Goal: Book appointment/travel/reservation

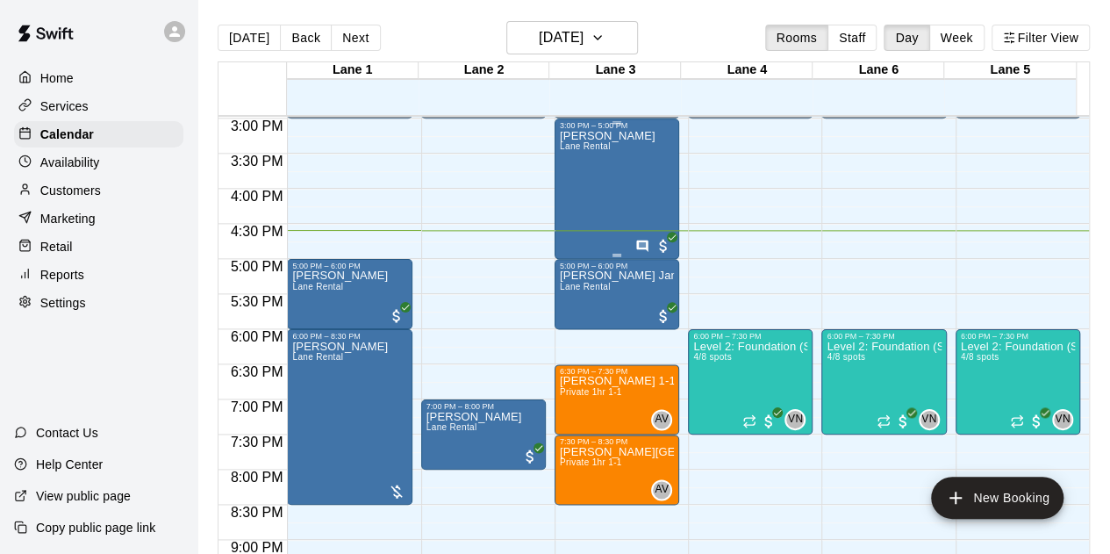
scroll to position [963, 0]
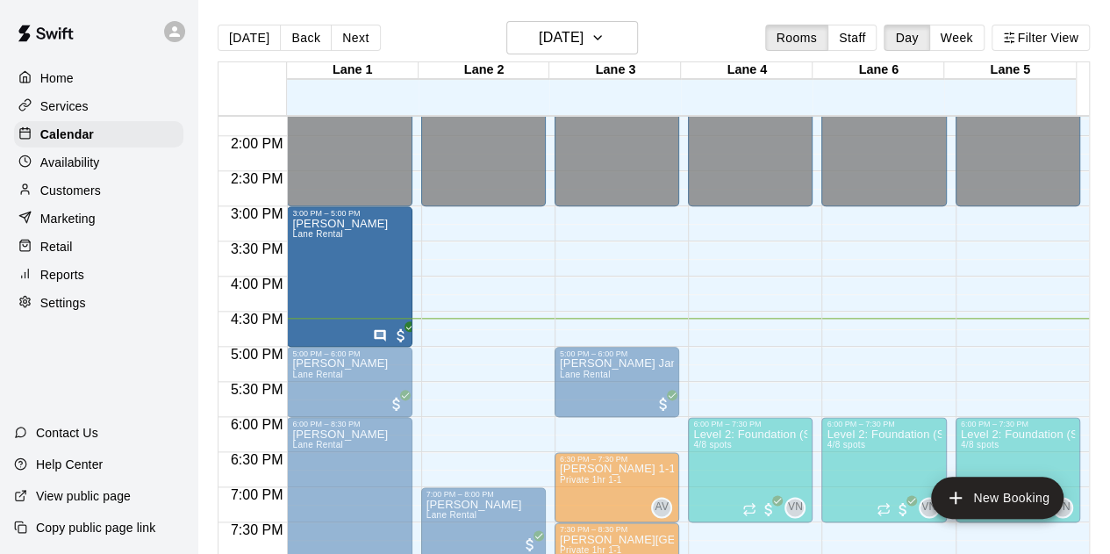
drag, startPoint x: 577, startPoint y: 265, endPoint x: 414, endPoint y: 273, distance: 163.4
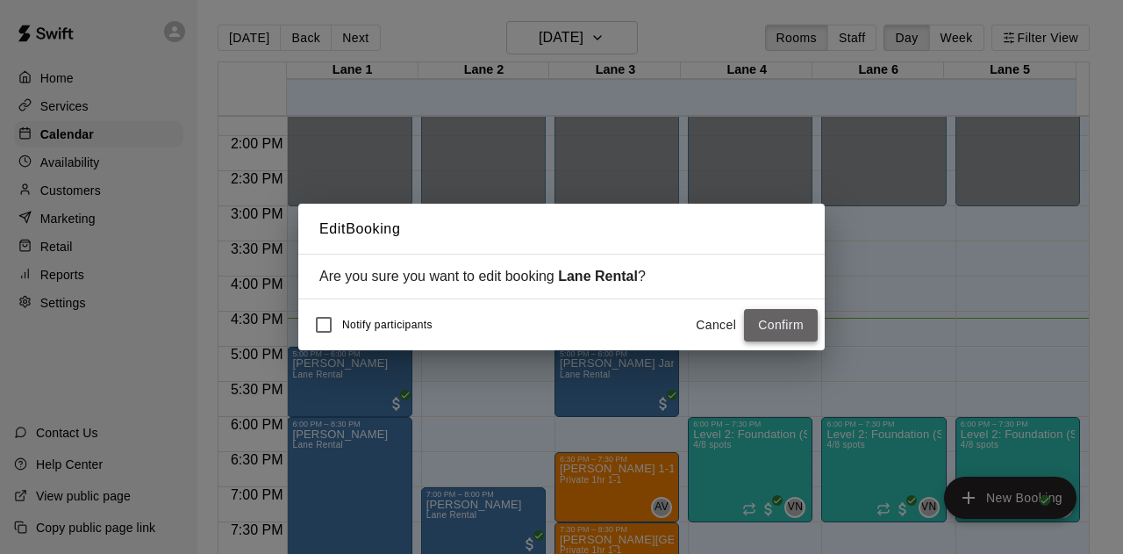
click at [775, 321] on button "Confirm" at bounding box center [781, 325] width 74 height 32
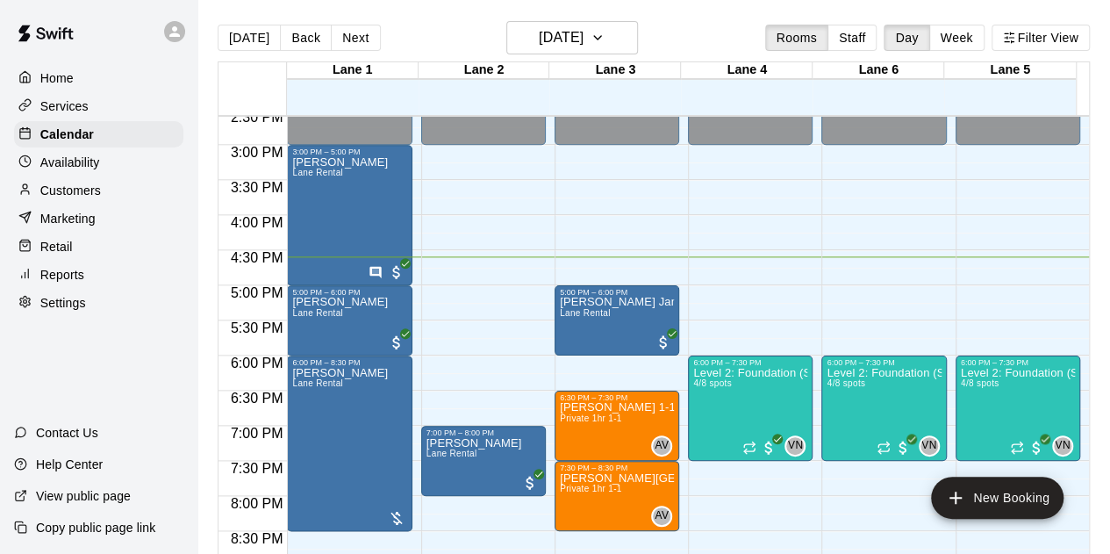
scroll to position [1051, 0]
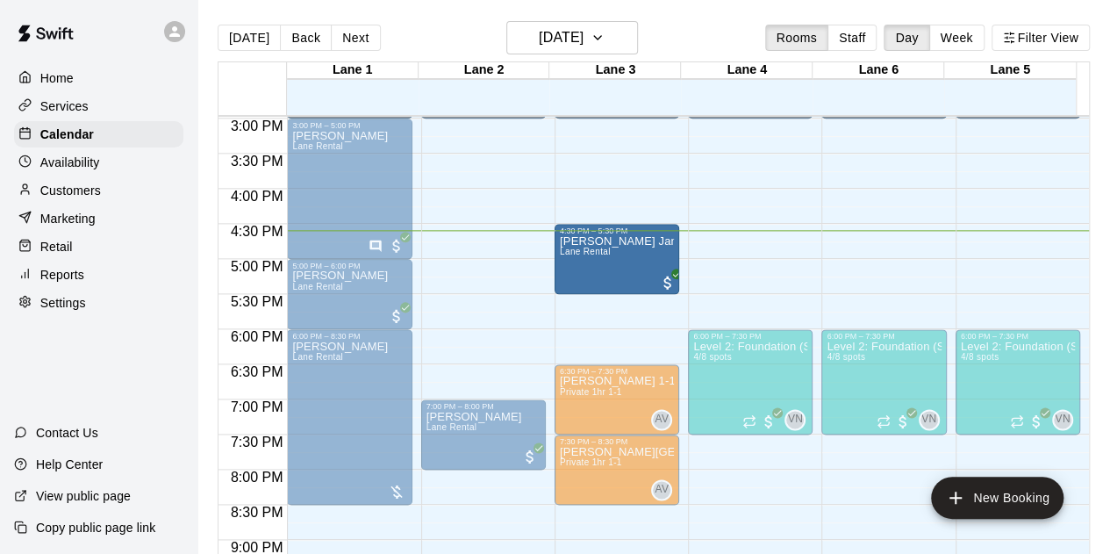
drag, startPoint x: 593, startPoint y: 280, endPoint x: 595, endPoint y: 260, distance: 20.3
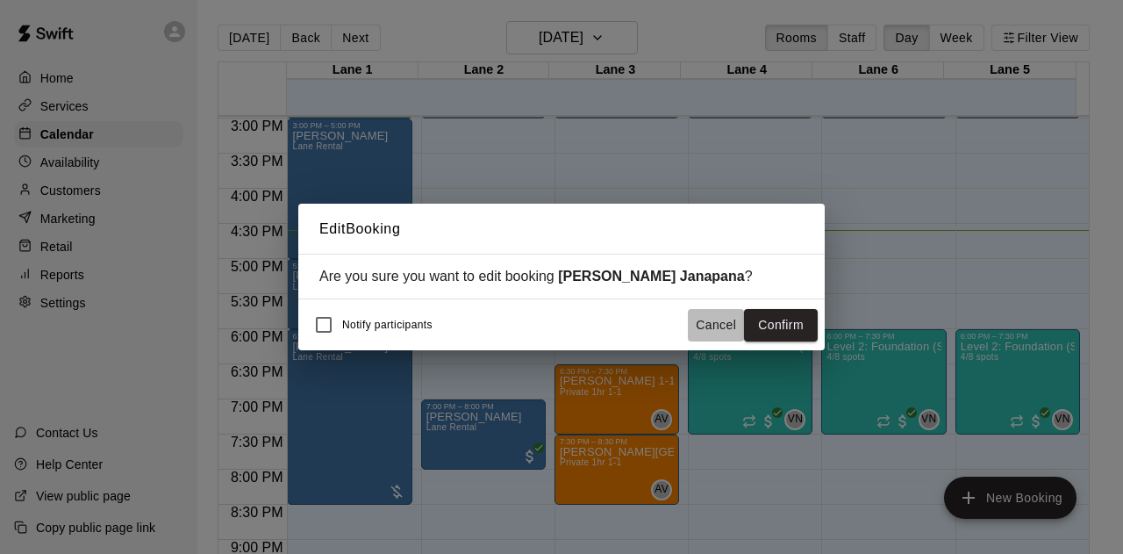
click at [730, 319] on button "Cancel" at bounding box center [716, 325] width 56 height 32
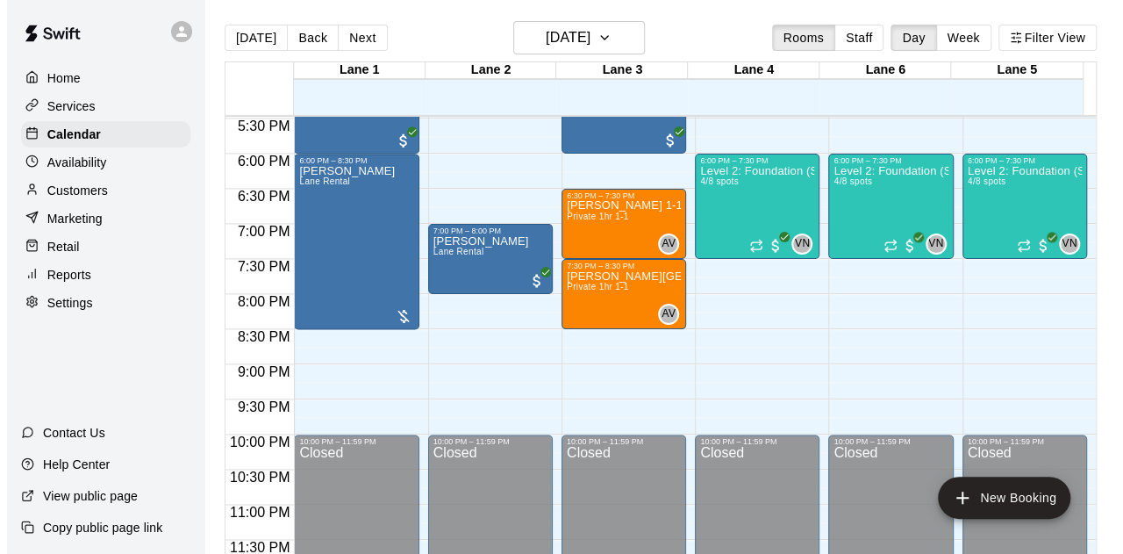
scroll to position [1139, 0]
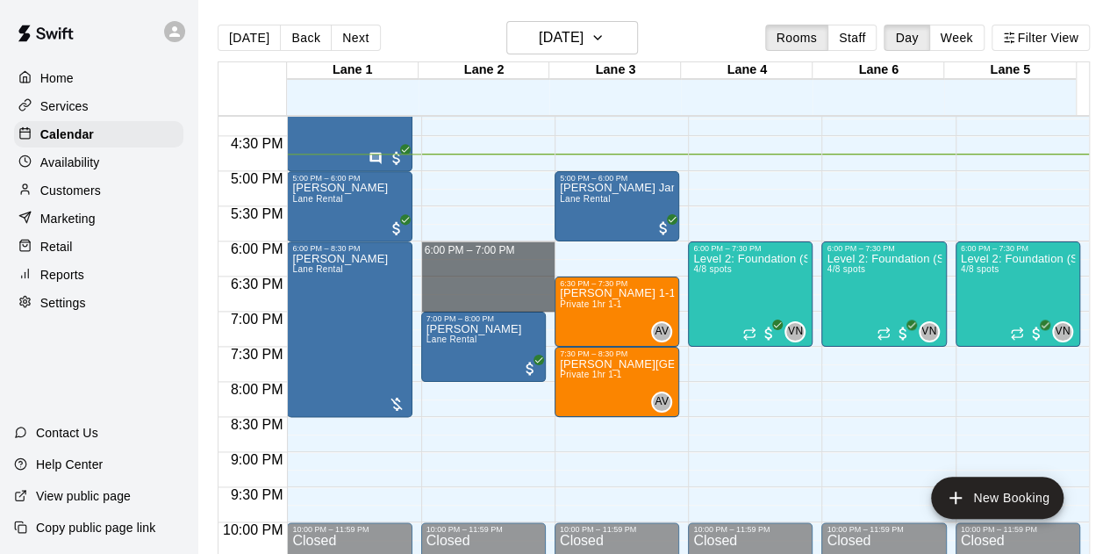
drag, startPoint x: 423, startPoint y: 242, endPoint x: 480, endPoint y: 300, distance: 81.3
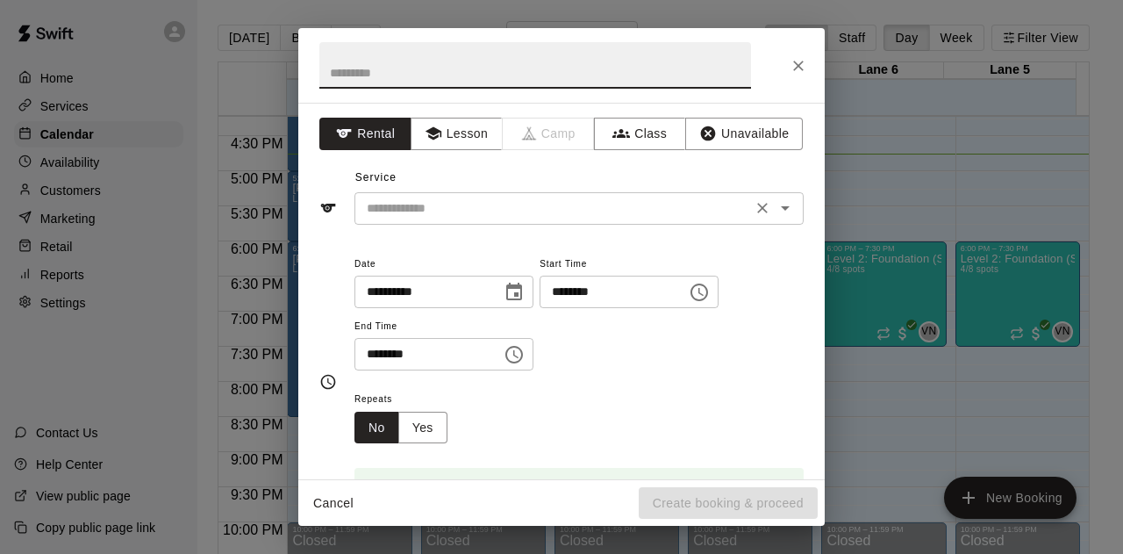
click at [475, 215] on input "text" at bounding box center [553, 208] width 387 height 22
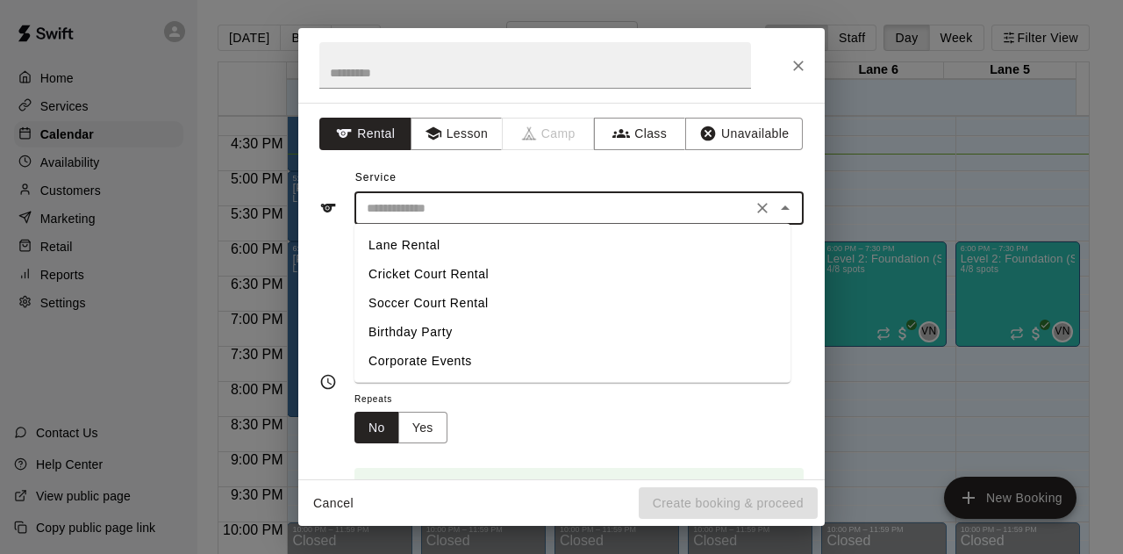
click at [406, 243] on li "Lane Rental" at bounding box center [572, 245] width 436 height 29
type input "**********"
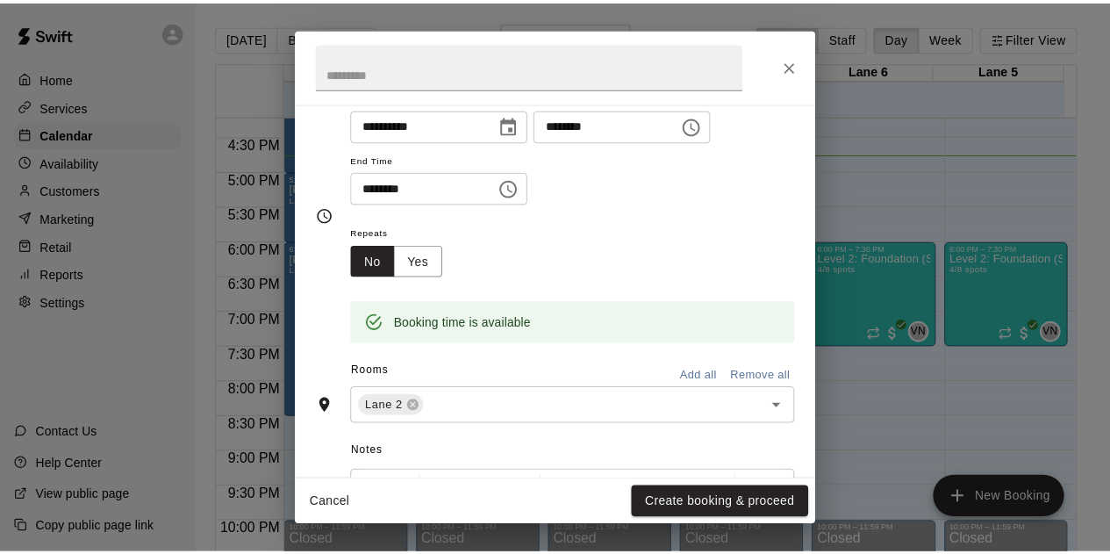
scroll to position [392, 0]
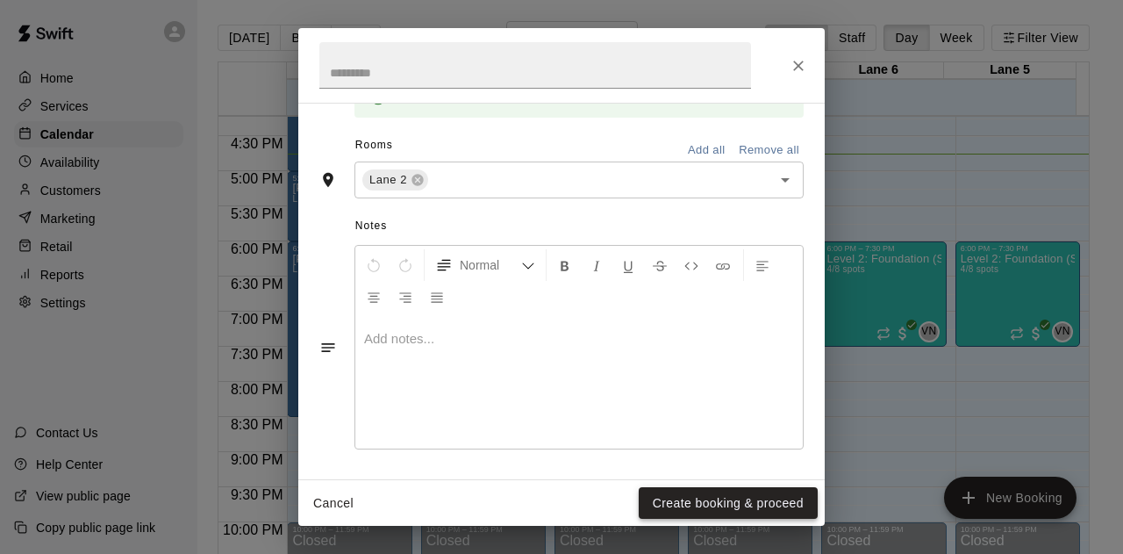
click at [703, 499] on button "Create booking & proceed" at bounding box center [728, 503] width 179 height 32
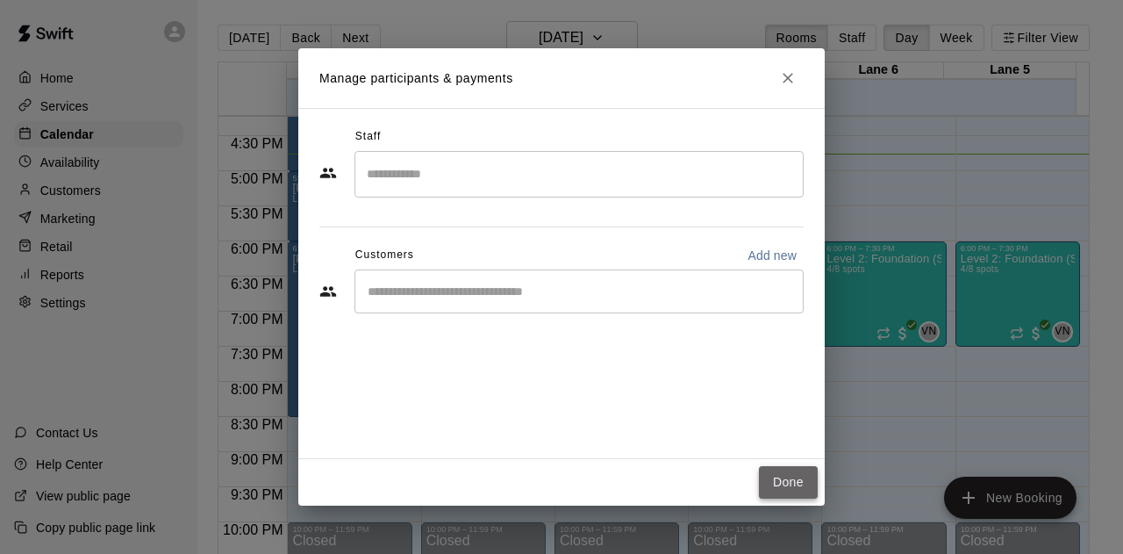
click at [780, 483] on button "Done" at bounding box center [788, 482] width 59 height 32
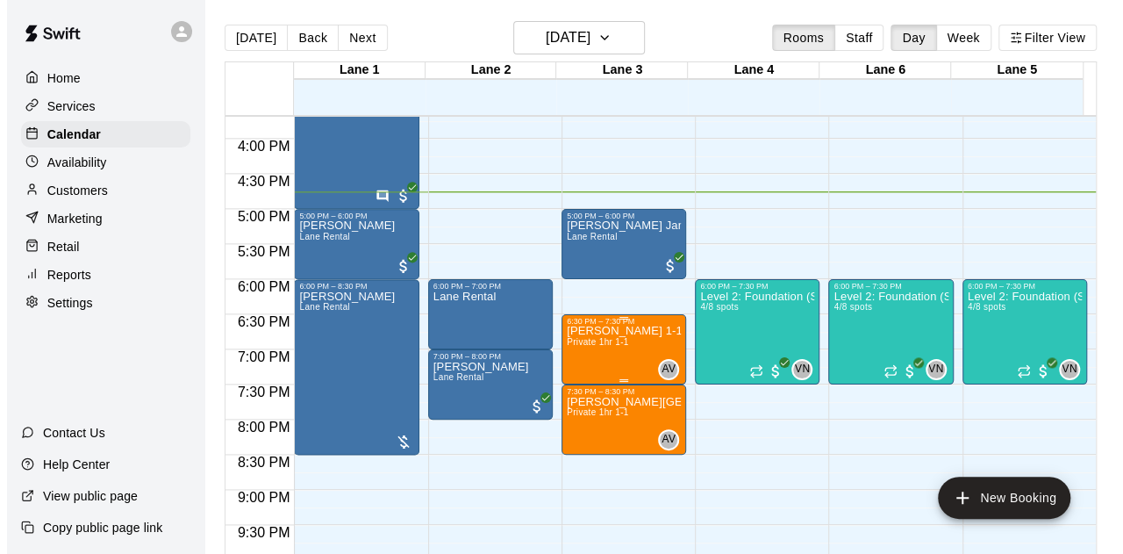
scroll to position [1139, 0]
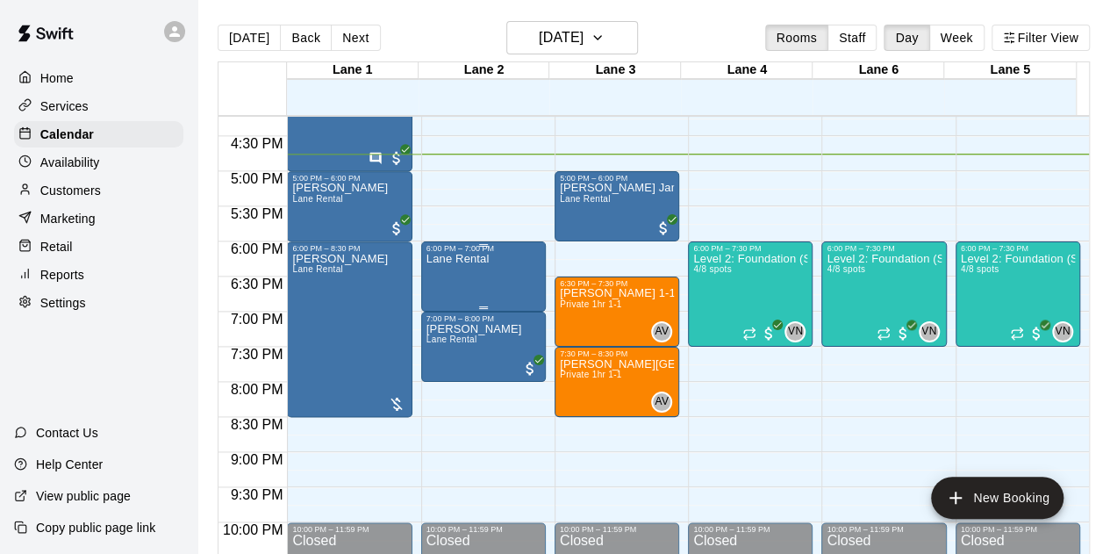
click at [492, 258] on div "Lane Rental" at bounding box center [483, 530] width 114 height 554
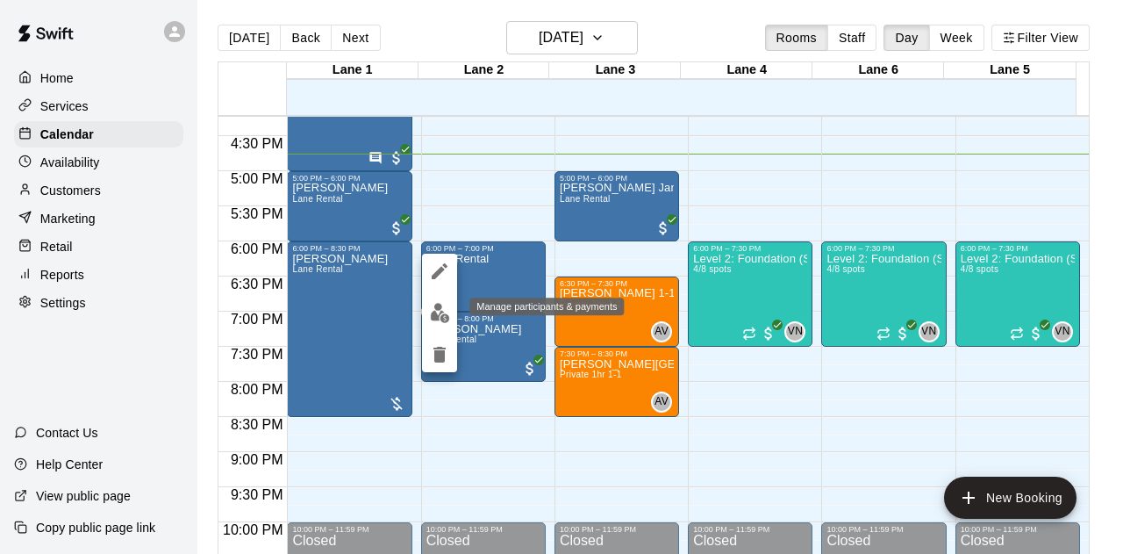
click at [437, 299] on button "edit" at bounding box center [439, 313] width 35 height 34
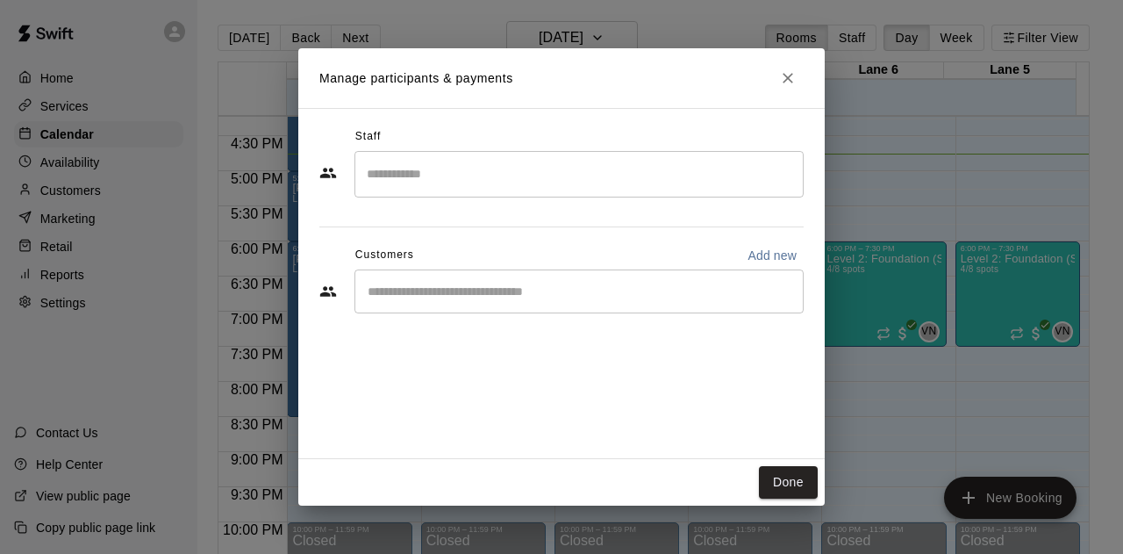
click at [426, 285] on input "Start typing to search customers..." at bounding box center [578, 291] width 433 height 18
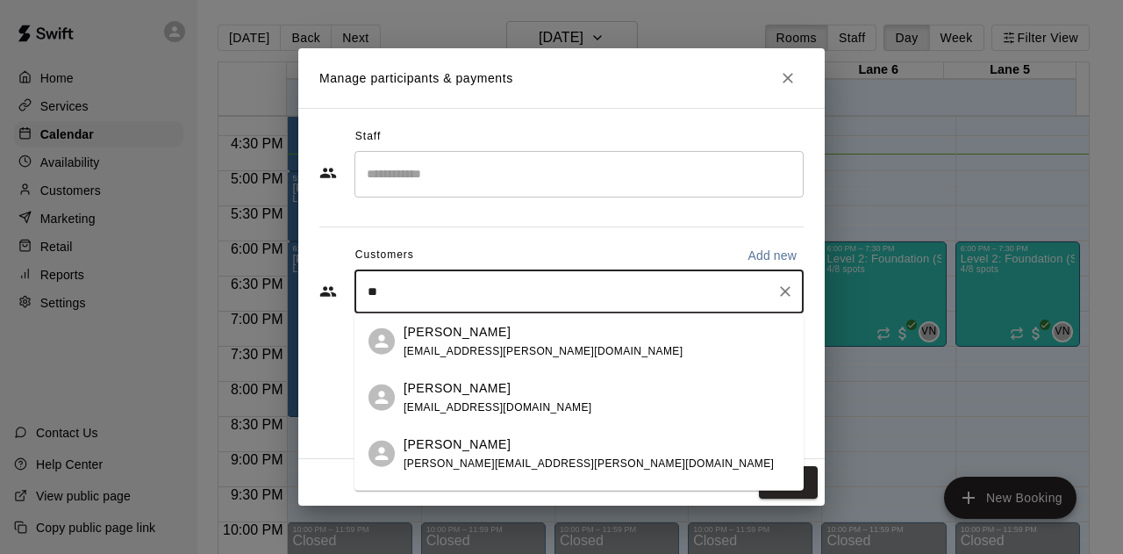
type input "*"
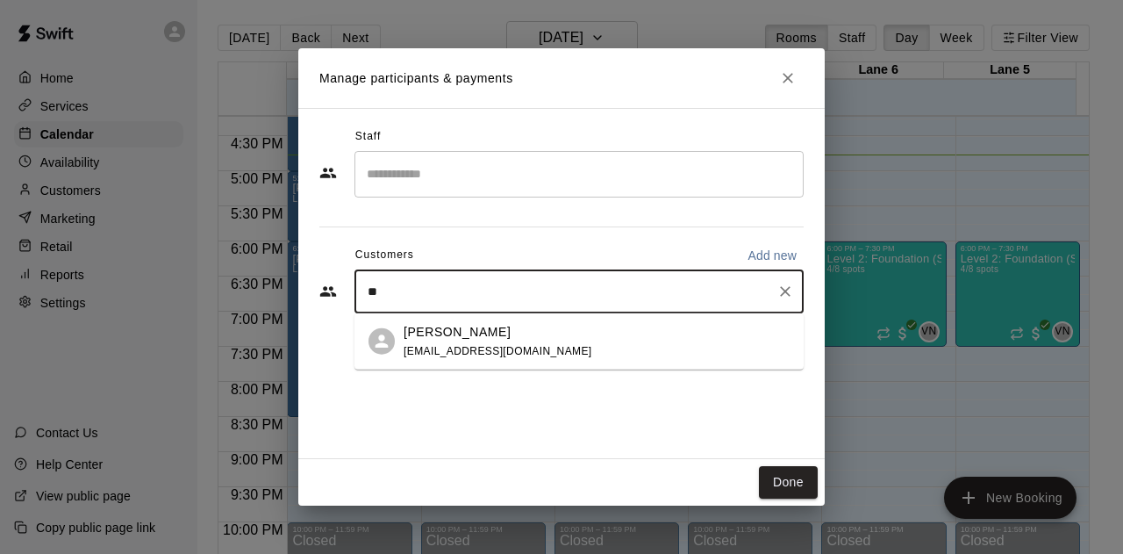
type input "*"
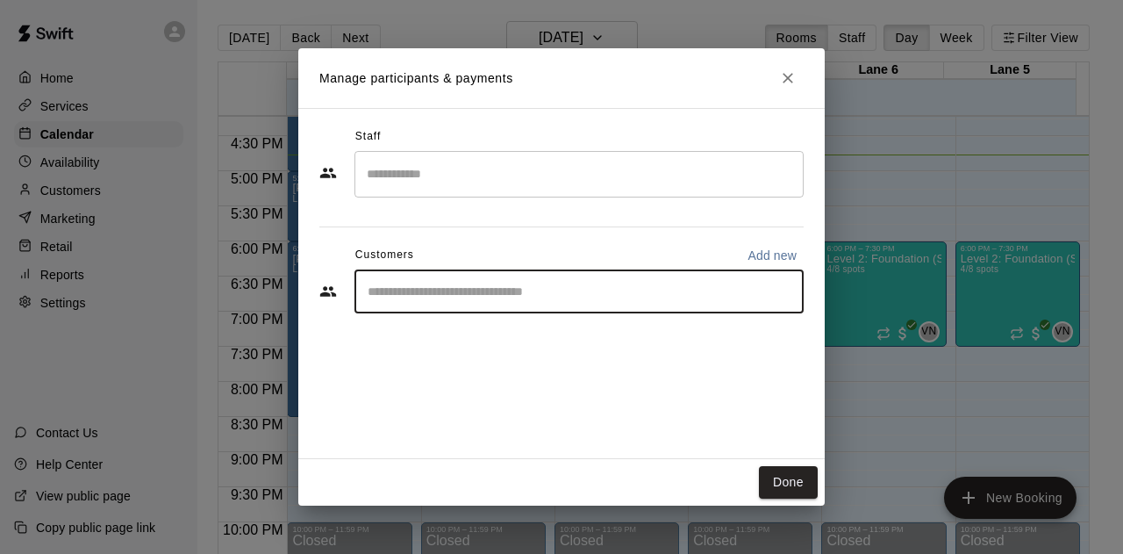
click at [463, 299] on input "Start typing to search customers..." at bounding box center [578, 291] width 433 height 18
type input "*"
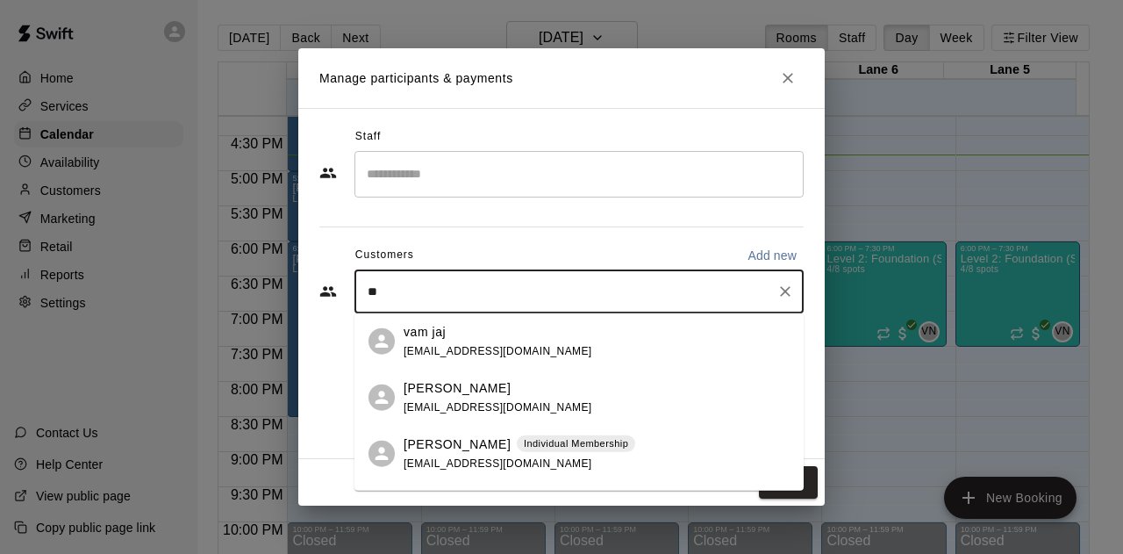
type input "*"
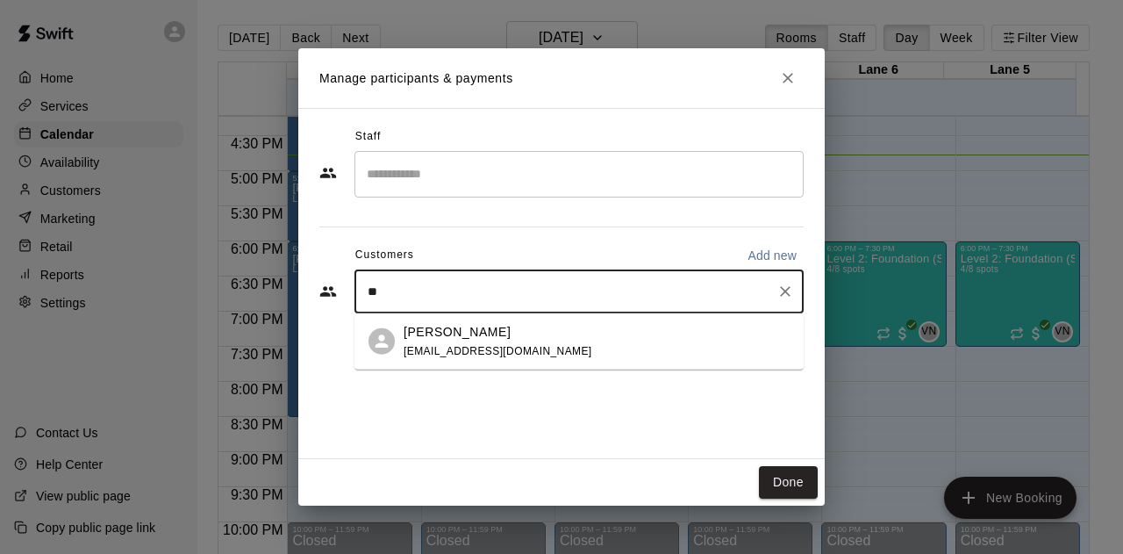
type input "*"
type input "****"
click at [511, 336] on p "[PERSON_NAME]" at bounding box center [457, 331] width 107 height 18
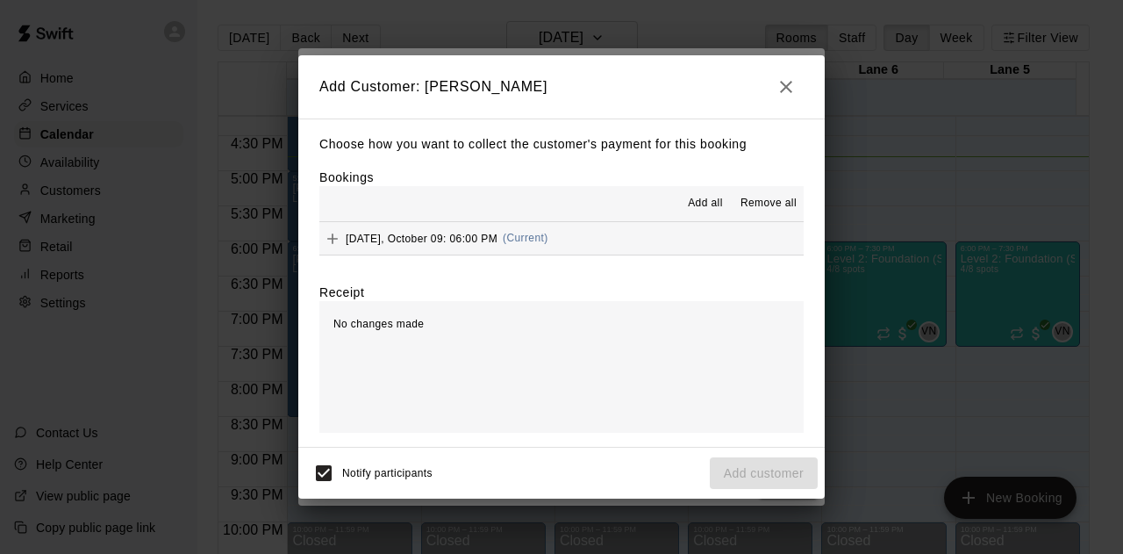
click at [518, 234] on span "(Current)" at bounding box center [526, 238] width 46 height 12
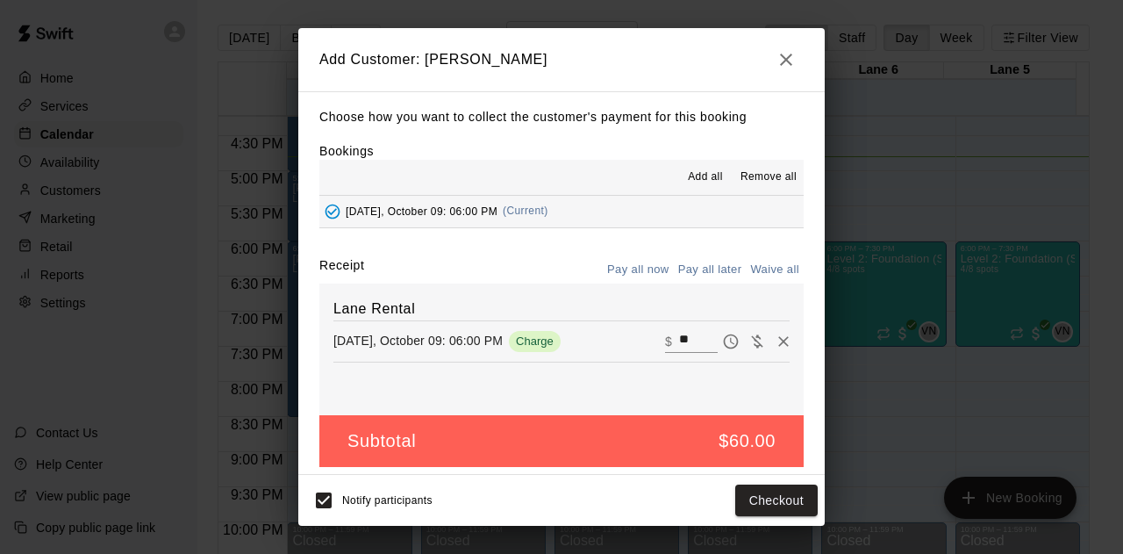
click at [774, 273] on button "Waive all" at bounding box center [775, 269] width 58 height 27
type input "*"
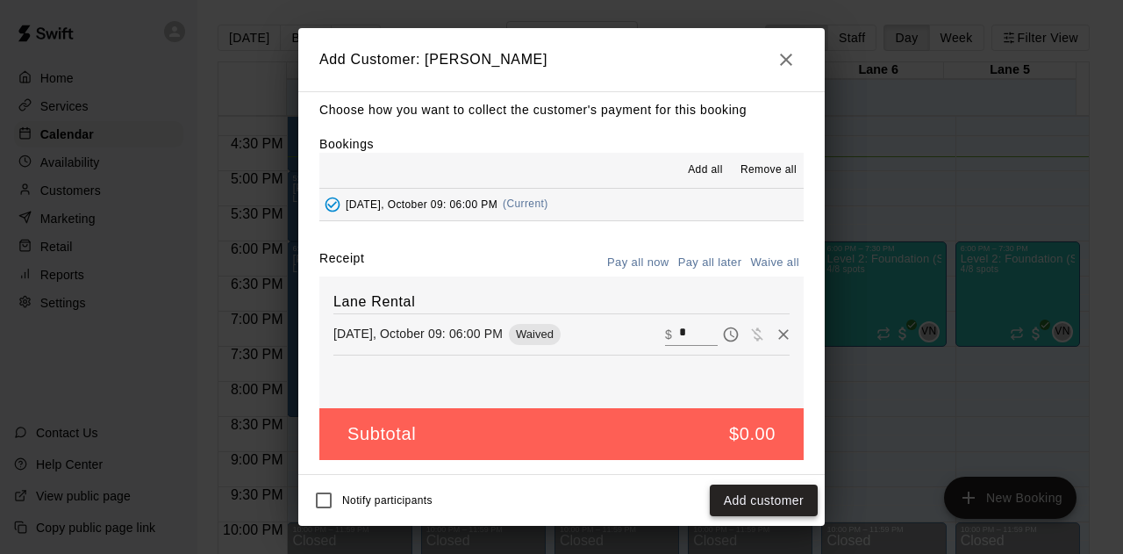
click at [775, 496] on button "Add customer" at bounding box center [764, 500] width 108 height 32
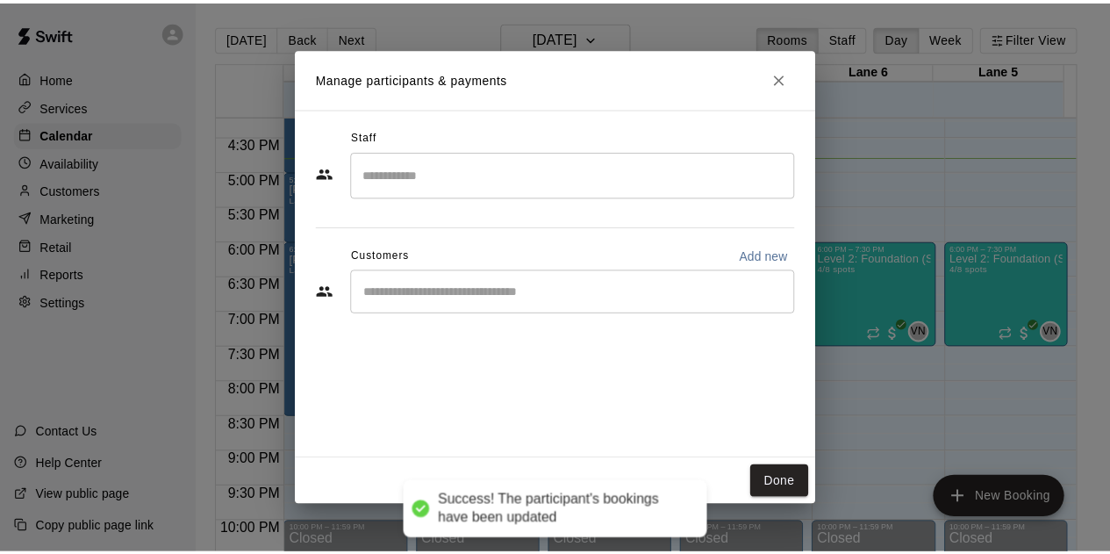
scroll to position [0, 0]
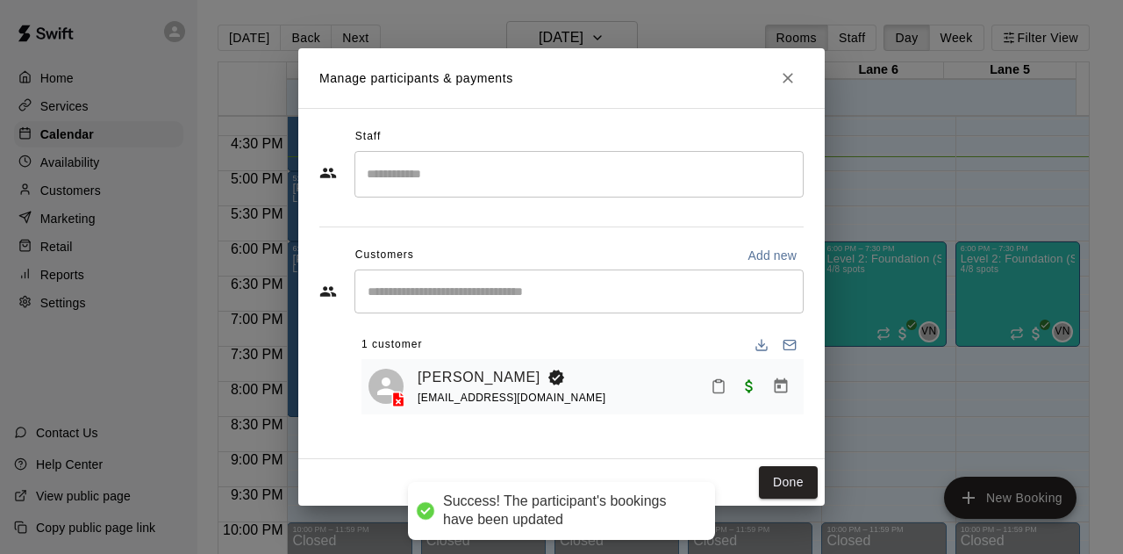
click at [778, 78] on button "Close" at bounding box center [788, 78] width 32 height 32
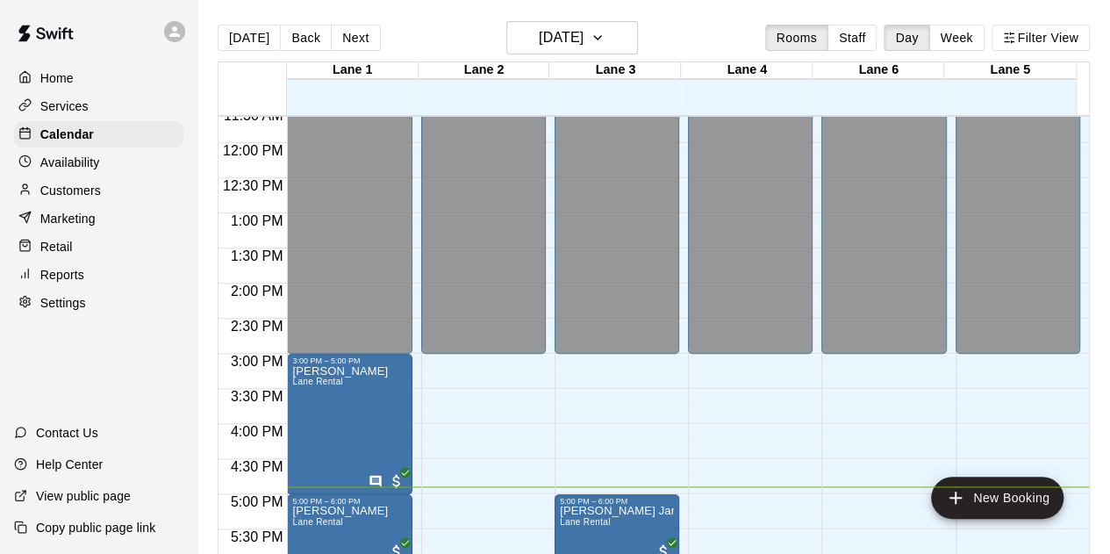
scroll to position [700, 0]
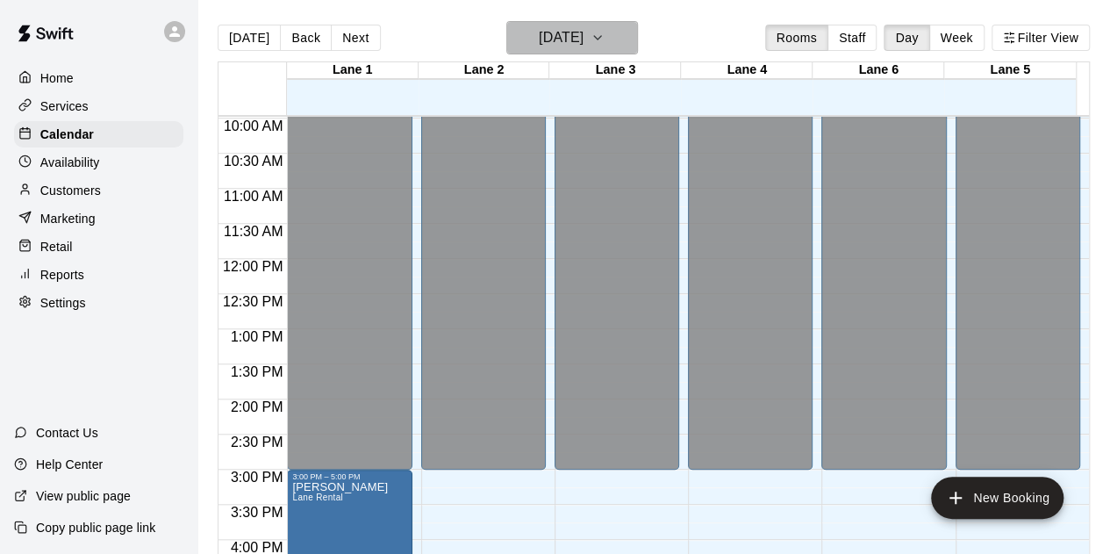
click at [583, 42] on h6 "[DATE]" at bounding box center [561, 37] width 45 height 25
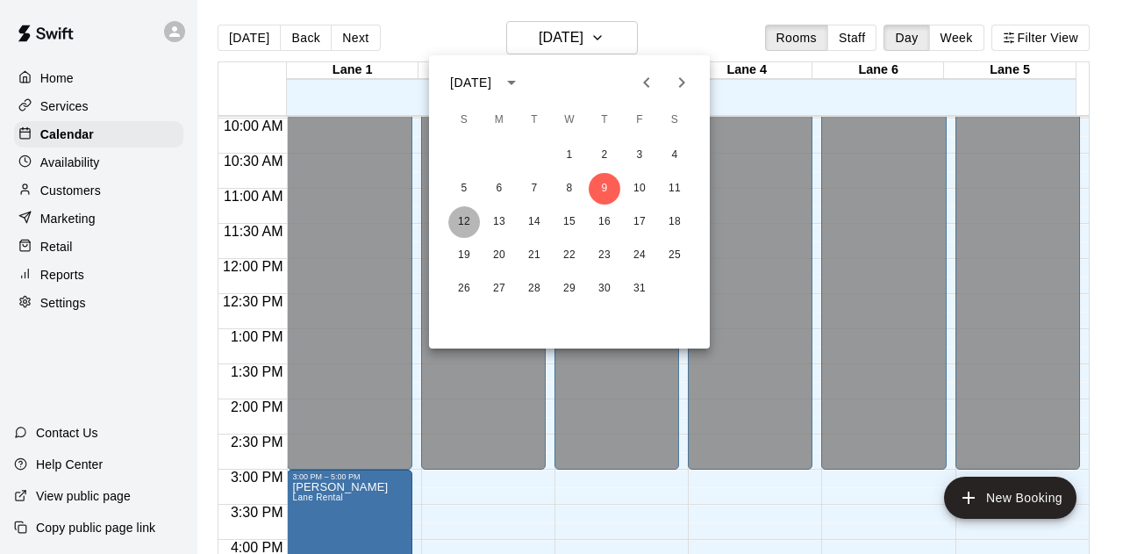
click at [467, 217] on button "12" at bounding box center [464, 222] width 32 height 32
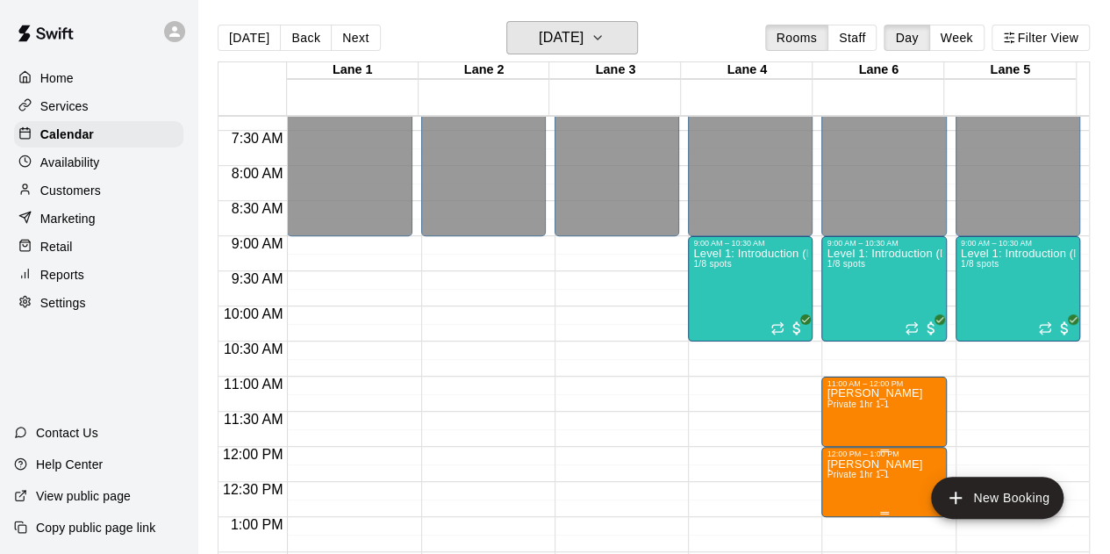
scroll to position [525, 0]
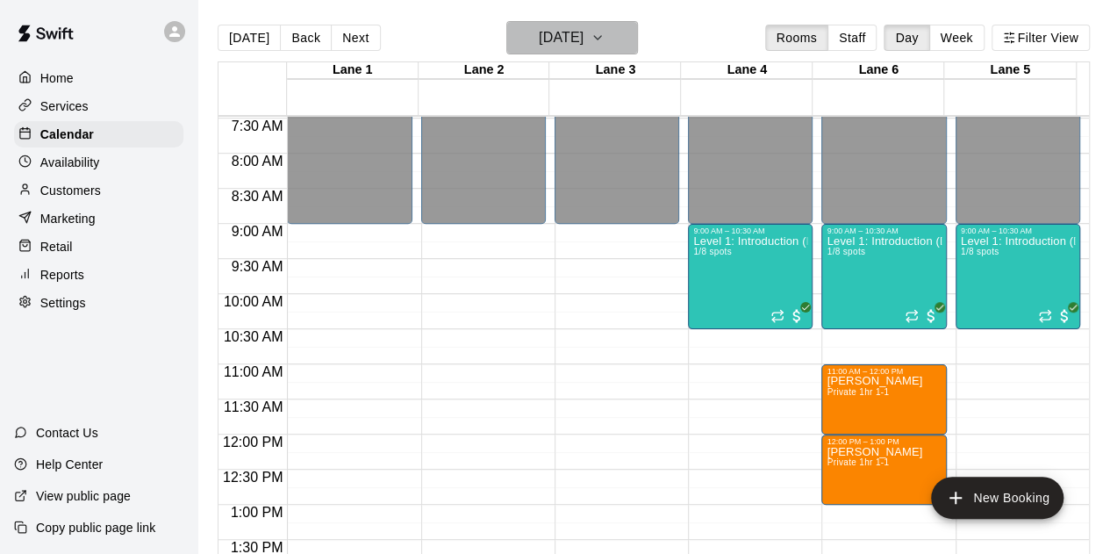
click at [583, 27] on h6 "[DATE]" at bounding box center [561, 37] width 45 height 25
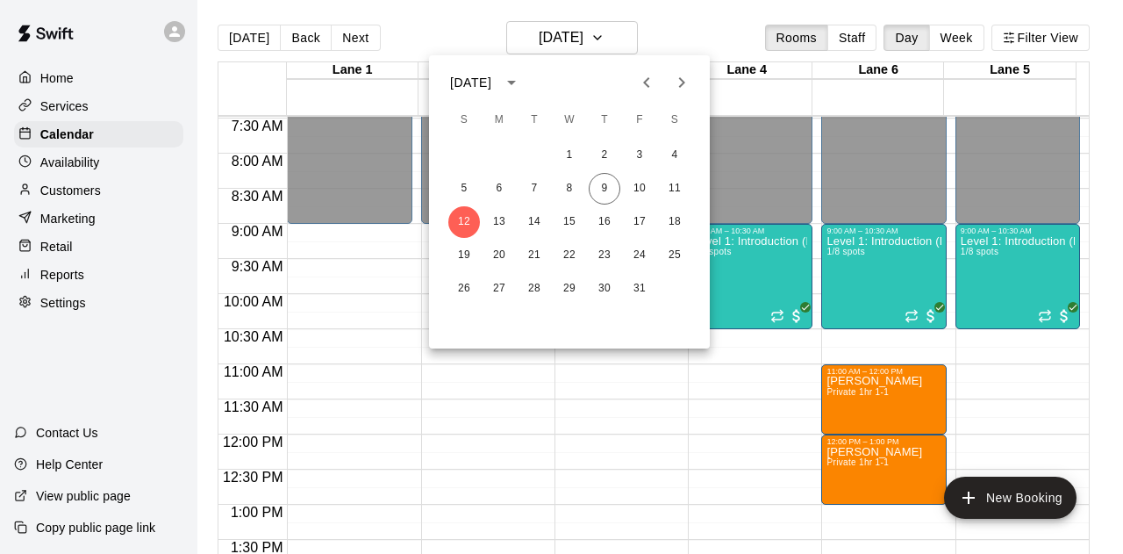
click at [624, 434] on div at bounding box center [561, 277] width 1123 height 554
